Goal: Transaction & Acquisition: Obtain resource

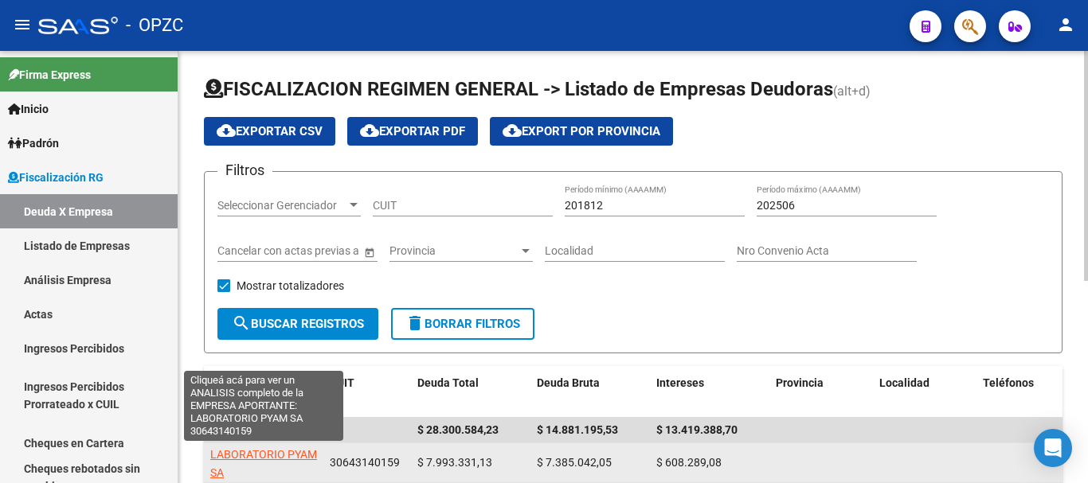
click at [268, 456] on span "LABORATORIO PYAM SA" at bounding box center [263, 463] width 107 height 31
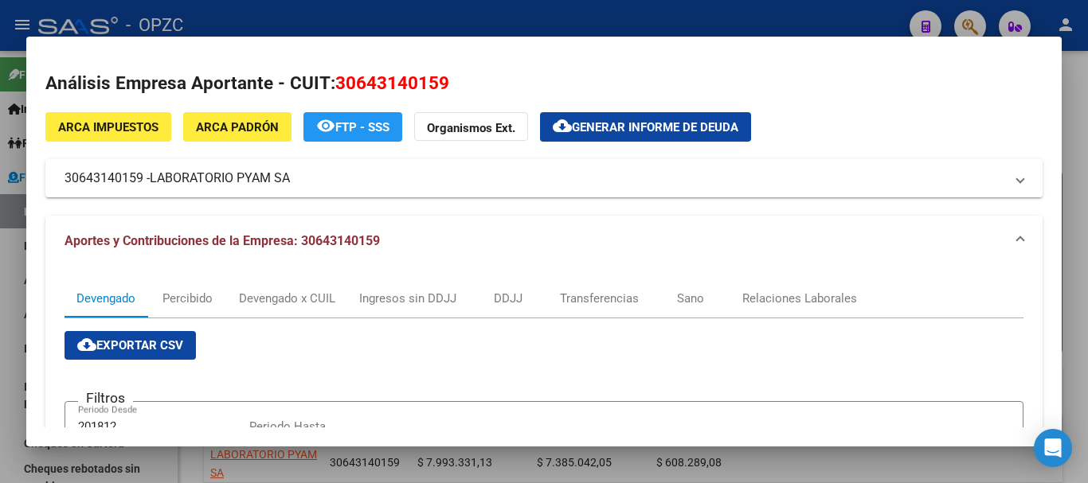
click at [683, 122] on span "Generar informe de deuda" at bounding box center [655, 127] width 166 height 14
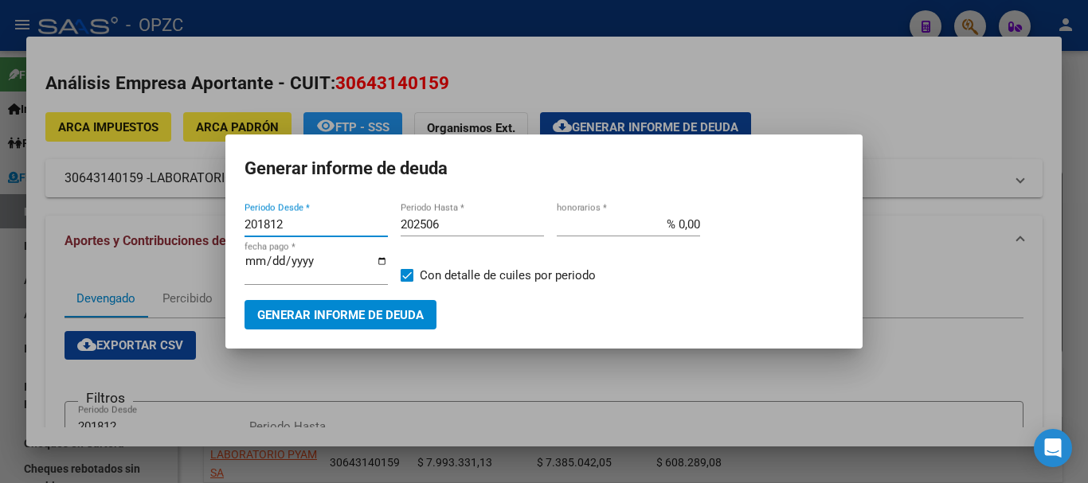
click at [276, 224] on input "201812" at bounding box center [315, 224] width 143 height 14
drag, startPoint x: 276, startPoint y: 224, endPoint x: 268, endPoint y: 225, distance: 8.0
click at [268, 225] on input "201812" at bounding box center [315, 224] width 143 height 14
type input "202504"
click at [447, 221] on input "202506" at bounding box center [472, 224] width 143 height 14
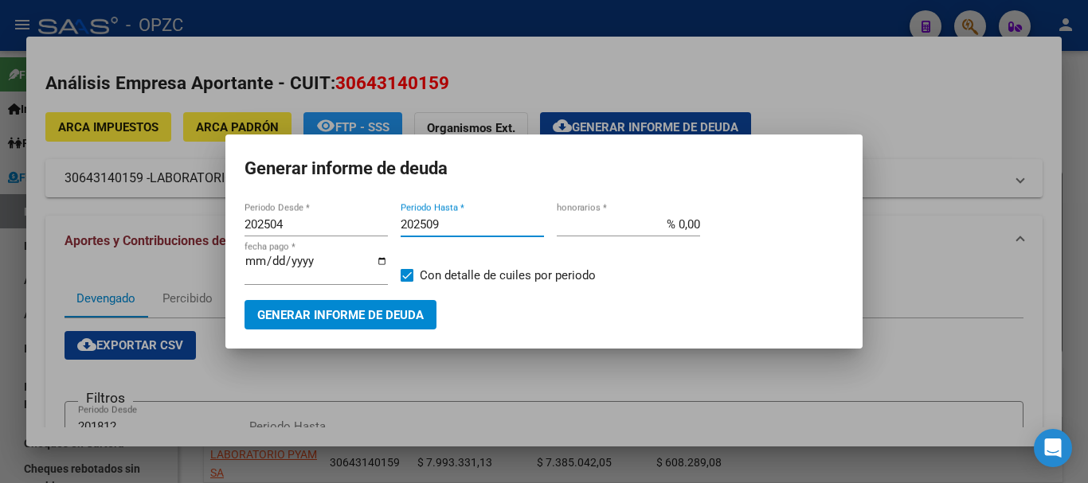
type input "202509"
click at [356, 309] on span "Generar informe de deuda" at bounding box center [340, 315] width 166 height 14
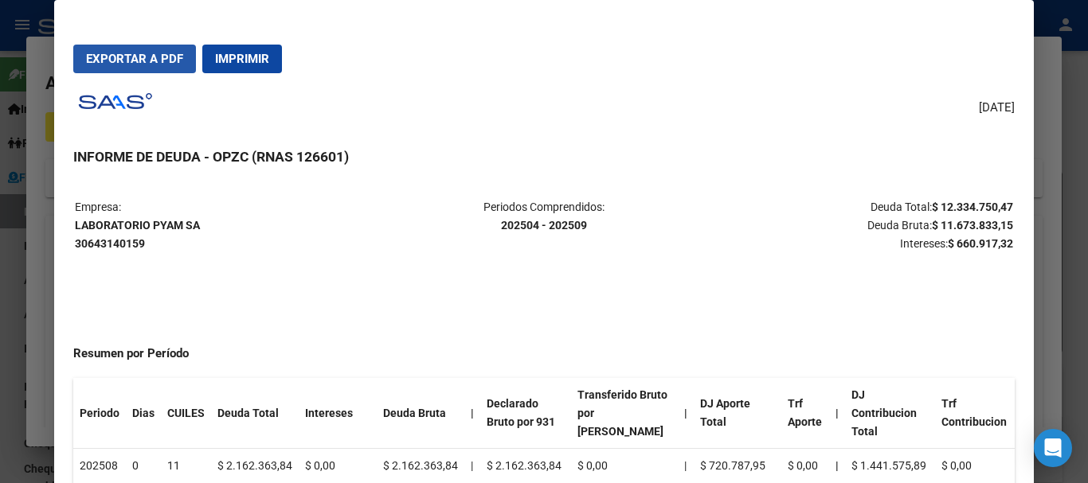
click at [160, 59] on span "Exportar a PDF" at bounding box center [134, 59] width 97 height 14
click at [1055, 128] on div at bounding box center [544, 241] width 1088 height 483
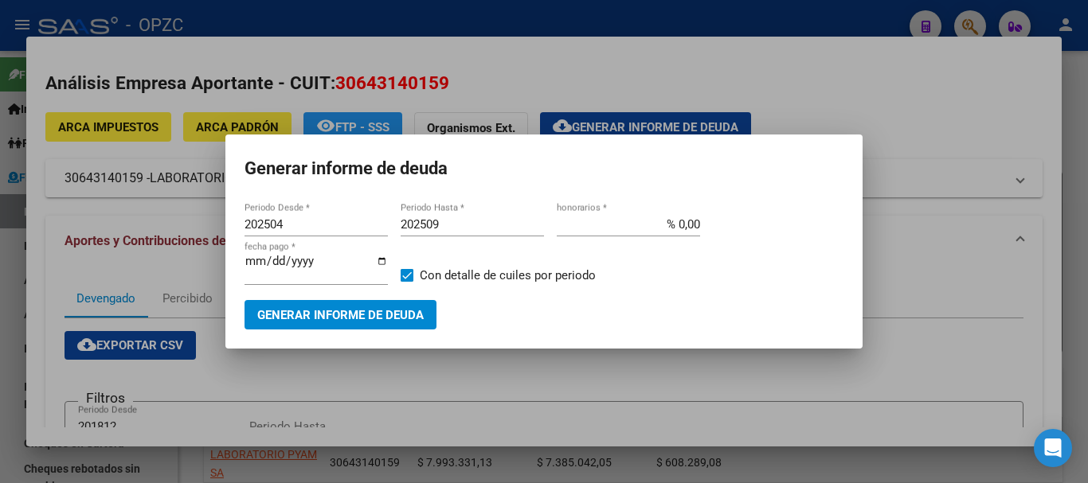
click at [744, 92] on div at bounding box center [544, 241] width 1088 height 483
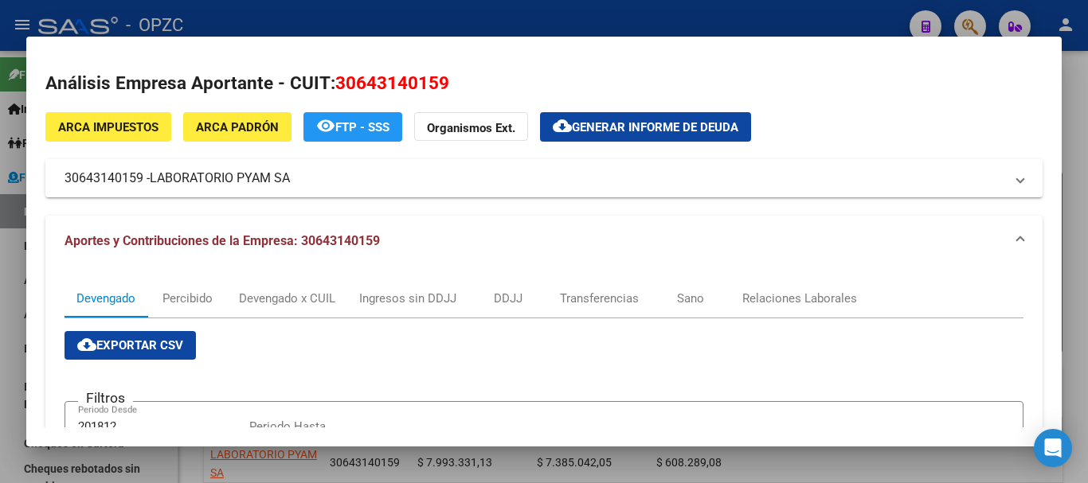
click at [250, 122] on span "ARCA Padrón" at bounding box center [237, 127] width 83 height 14
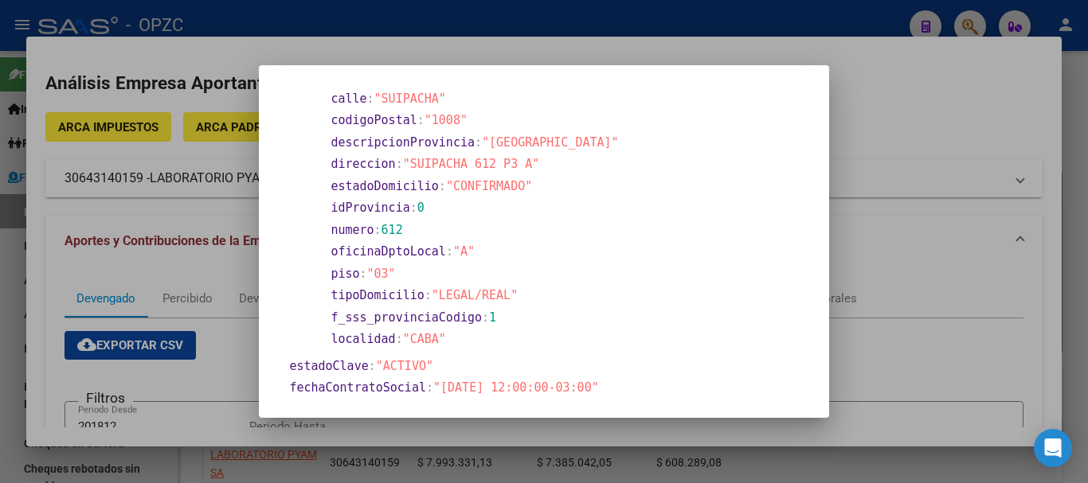
scroll to position [350, 0]
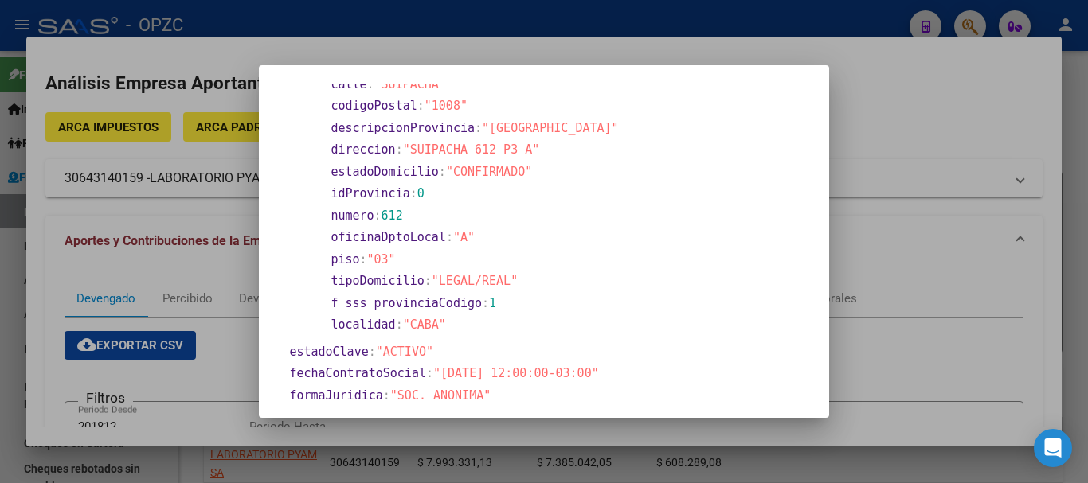
click at [464, 319] on section "localidad : "CABA"" at bounding box center [565, 325] width 471 height 18
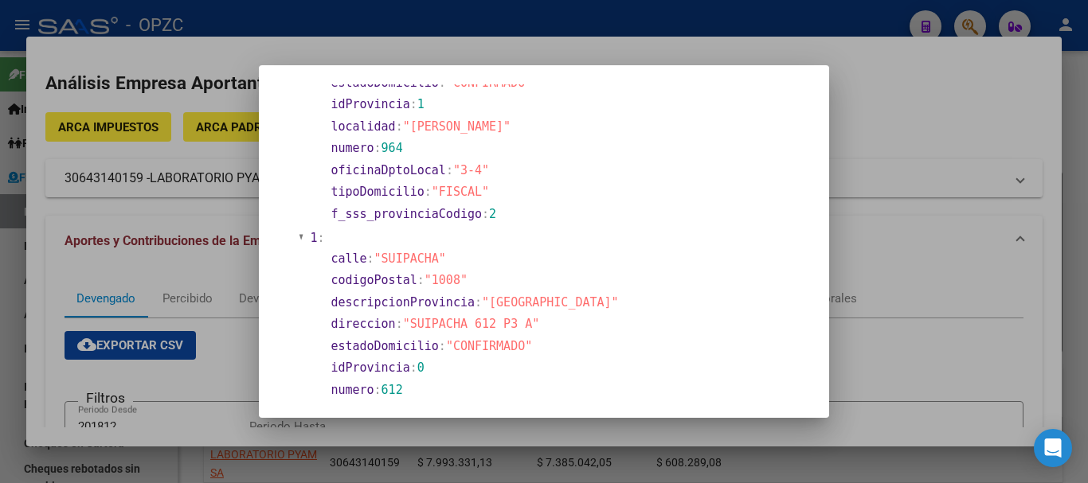
scroll to position [0, 0]
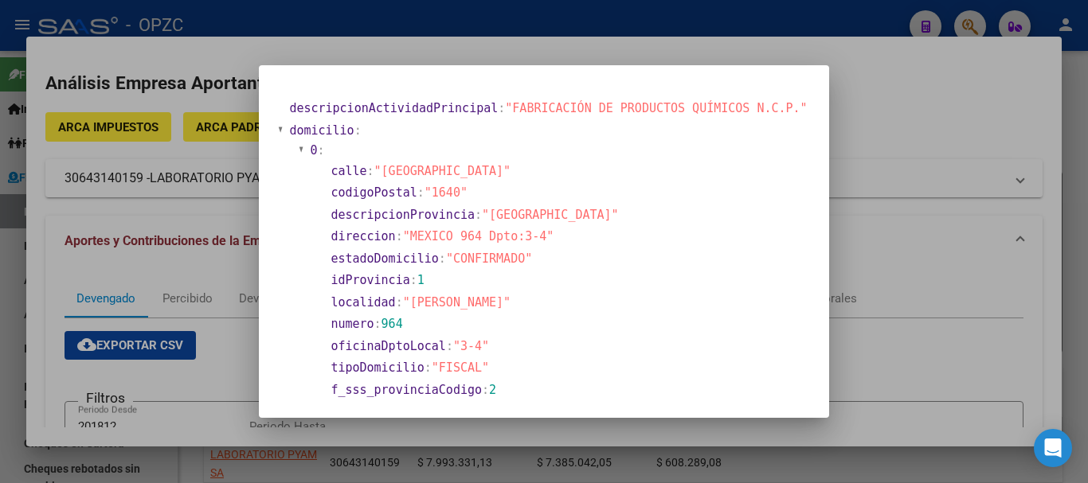
drag, startPoint x: 464, startPoint y: 319, endPoint x: 291, endPoint y: 110, distance: 271.5
click at [934, 299] on div at bounding box center [544, 241] width 1088 height 483
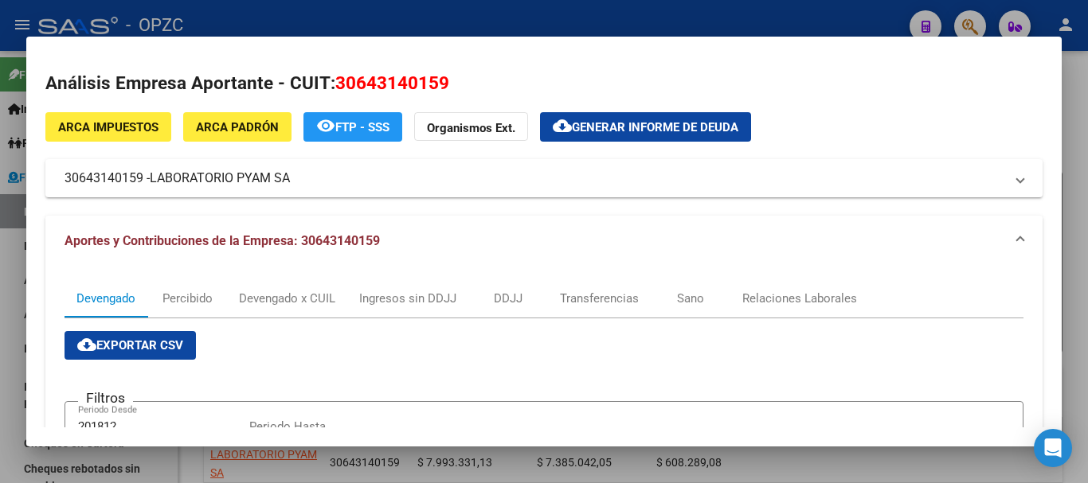
click at [934, 299] on div "Devengado Percibido Devengado x CUIL Ingresos sin DDJJ DDJJ Transferencias Sano…" at bounding box center [543, 298] width 959 height 38
click at [576, 464] on div at bounding box center [544, 241] width 1088 height 483
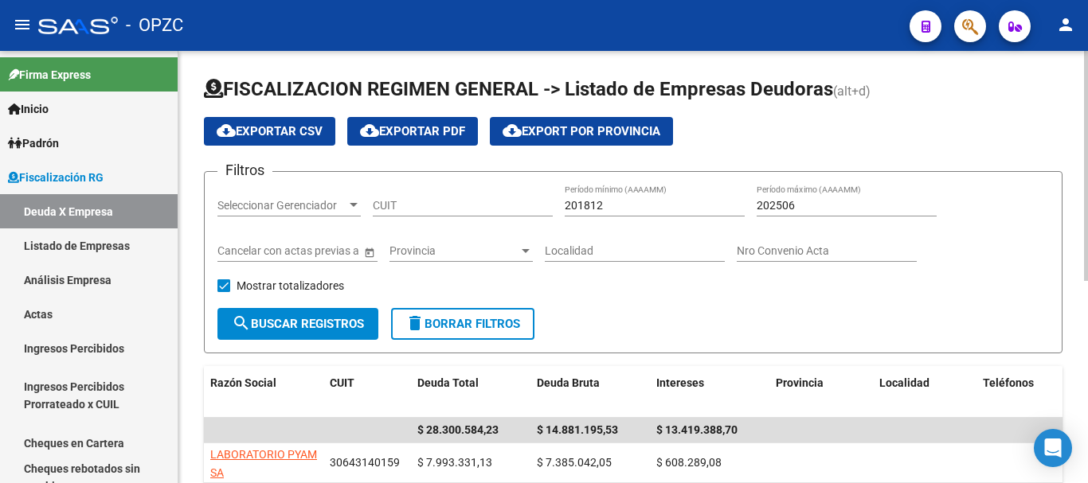
click at [974, 109] on app-list-header "FISCALIZACION REGIMEN GENERAL -> Listado de Empresas Deudoras (alt+d) cloud_dow…" at bounding box center [633, 214] width 858 height 277
click at [522, 217] on div "CUIT" at bounding box center [463, 207] width 180 height 45
click at [1078, 330] on div "FISCALIZACION REGIMEN GENERAL -> Listado de Empresas Deudoras (alt+d) cloud_dow…" at bounding box center [632, 458] width 909 height 814
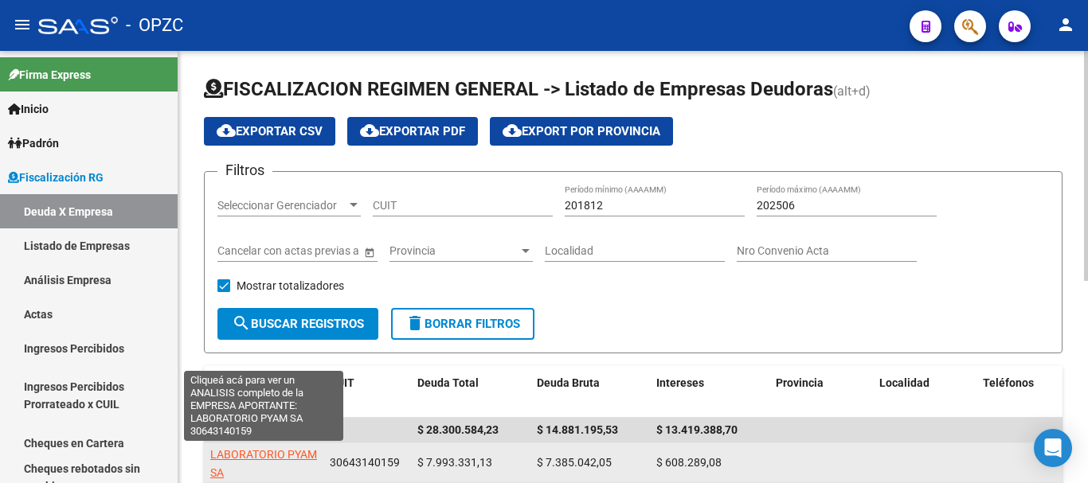
click at [279, 451] on span "LABORATORIO PYAM SA" at bounding box center [263, 463] width 107 height 31
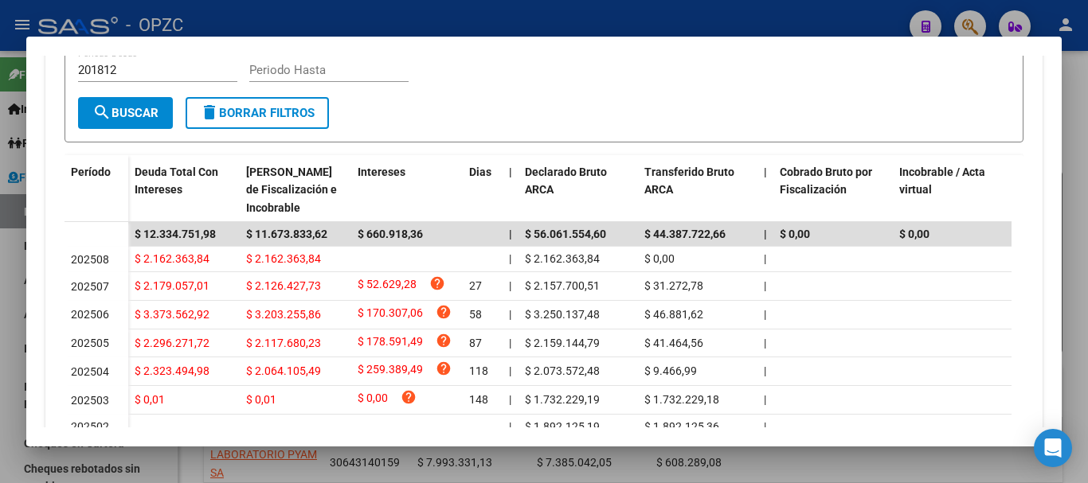
scroll to position [389, 0]
